Goal: Task Accomplishment & Management: Manage account settings

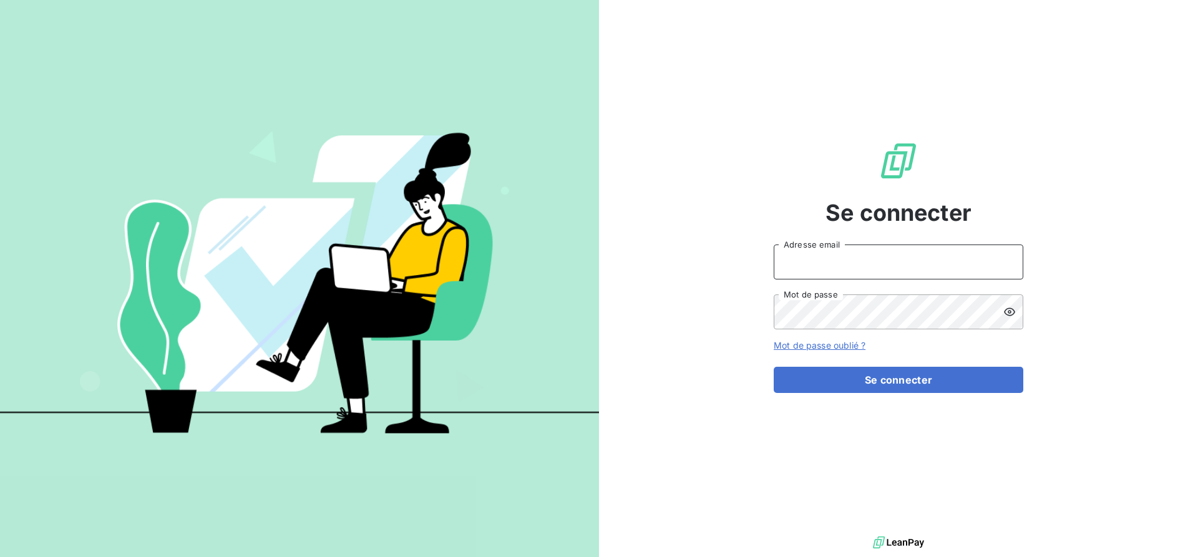
click at [873, 261] on input "Adresse email" at bounding box center [899, 262] width 250 height 35
click at [814, 262] on input "Adresse email" at bounding box center [899, 262] width 250 height 35
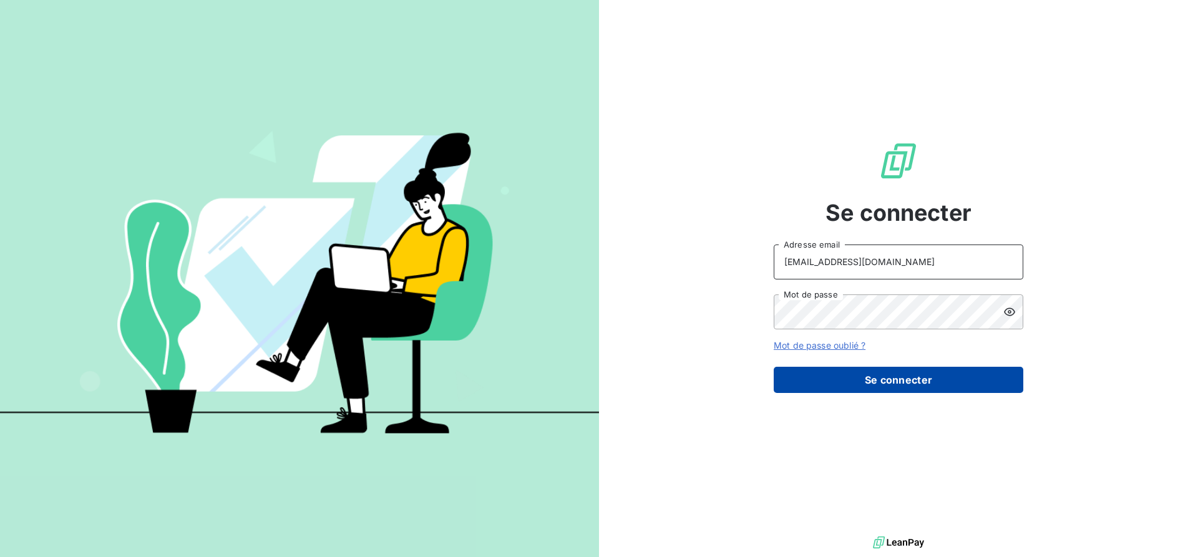
type input "sales@technicaviation.com"
click at [876, 381] on button "Se connecter" at bounding box center [899, 380] width 250 height 26
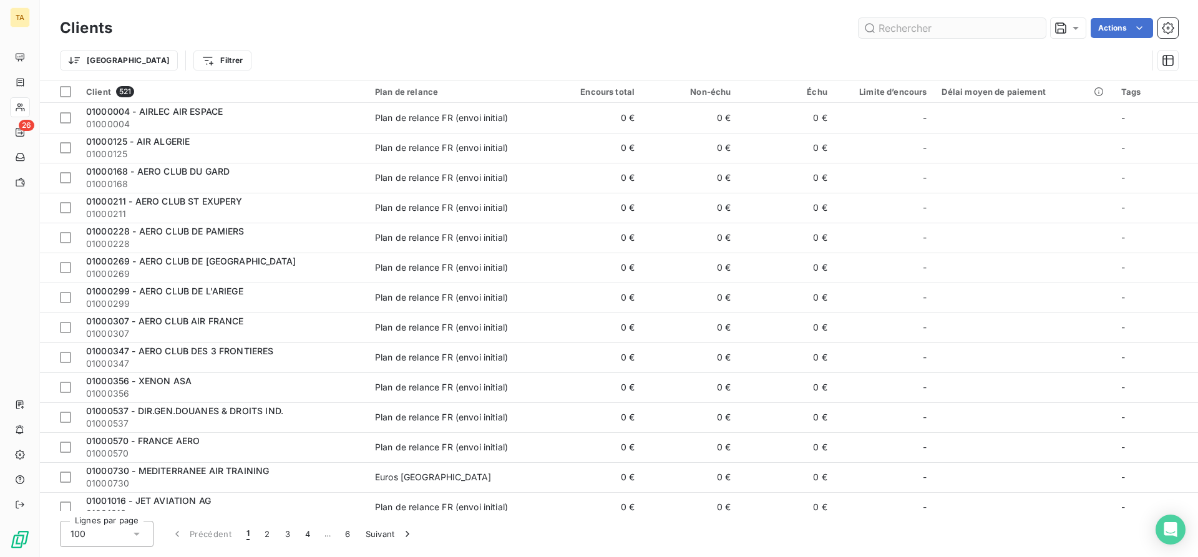
click at [918, 29] on input "text" at bounding box center [952, 28] width 187 height 20
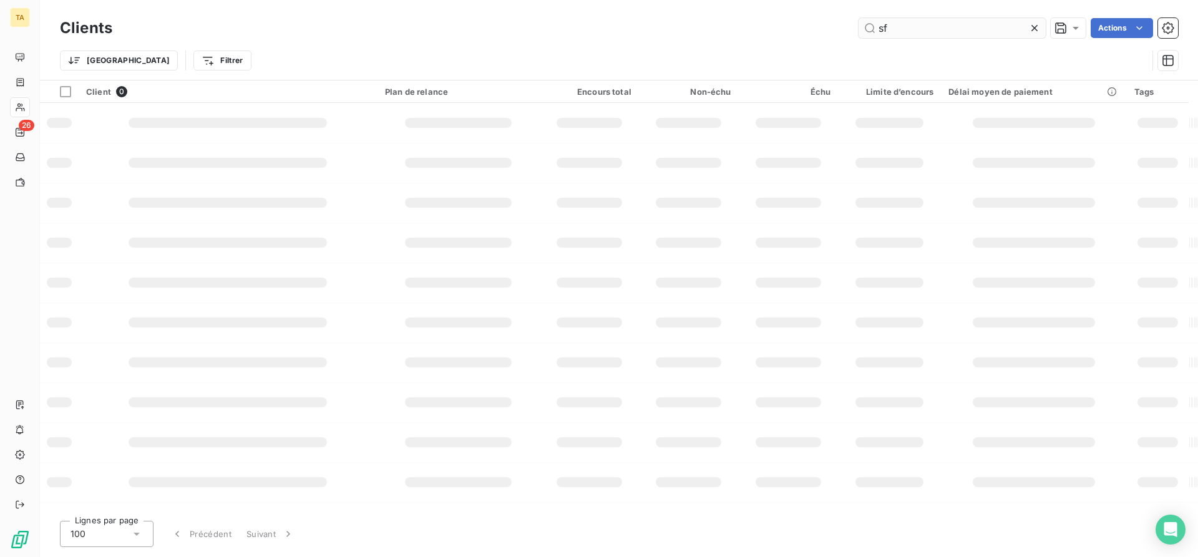
type input "s"
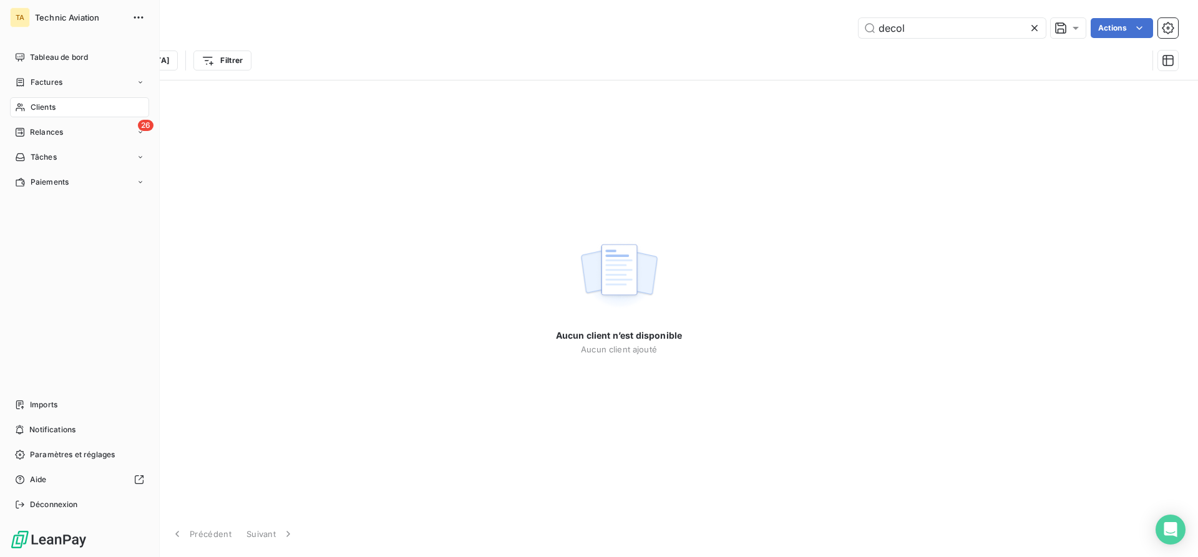
click at [31, 105] on span "Clients" at bounding box center [43, 107] width 25 height 11
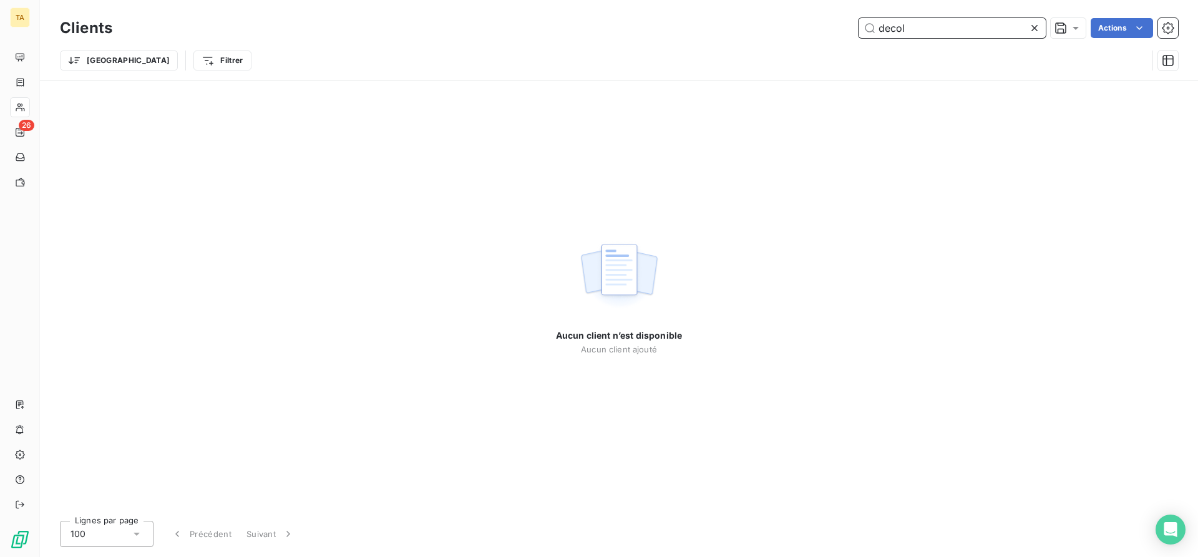
click at [933, 30] on input "decol" at bounding box center [952, 28] width 187 height 20
type input "decol"
